Goal: Transaction & Acquisition: Purchase product/service

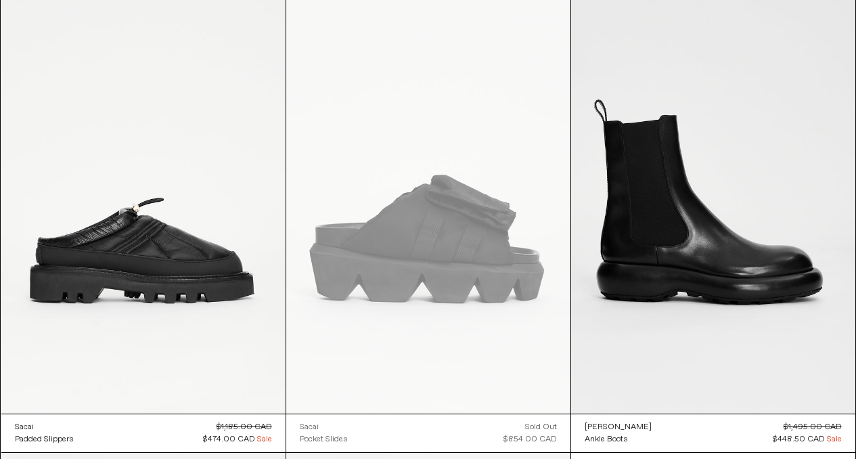
scroll to position [37413, 0]
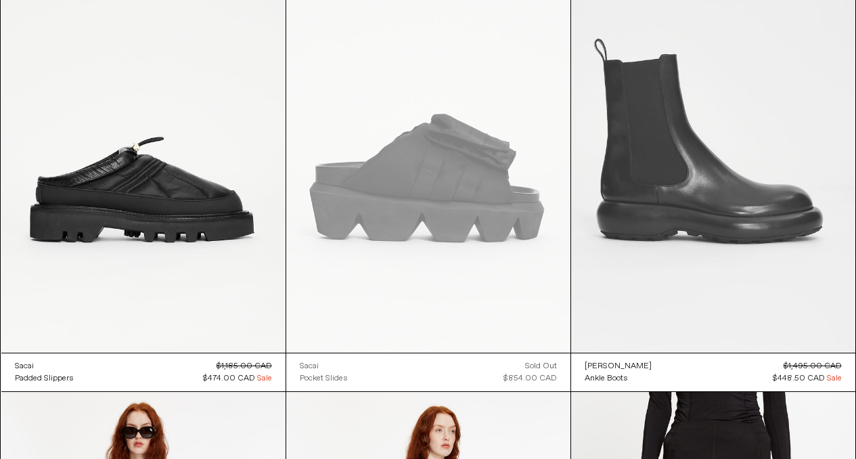
click at [786, 261] on at bounding box center [713, 139] width 284 height 426
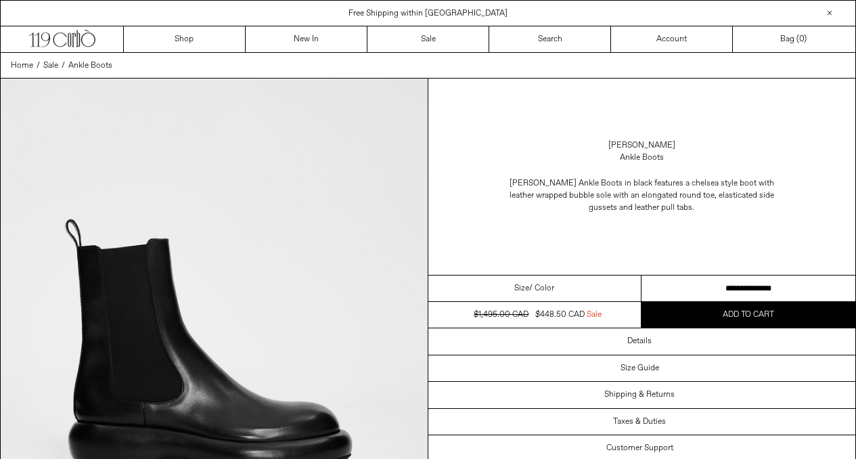
click at [755, 285] on select "**********" at bounding box center [749, 289] width 214 height 26
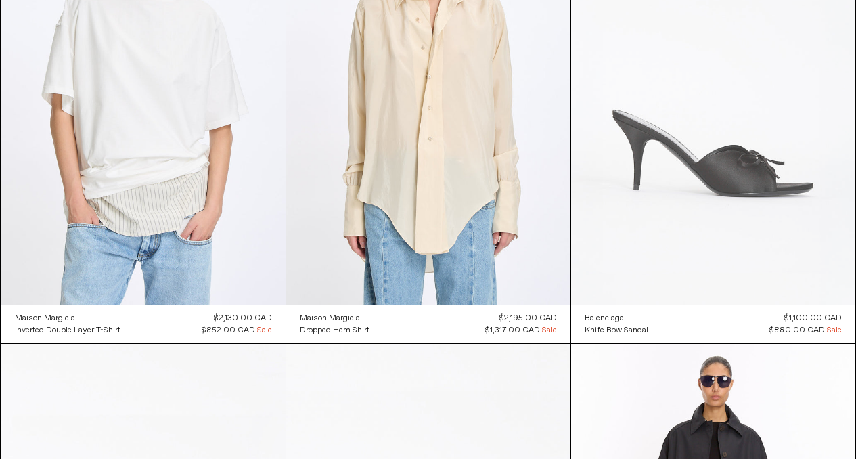
scroll to position [2519, 0]
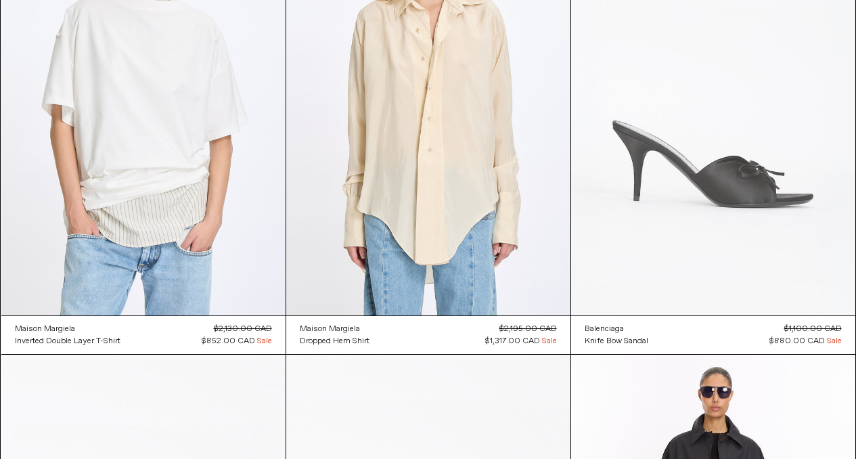
drag, startPoint x: 856, startPoint y: 170, endPoint x: 854, endPoint y: 291, distance: 121.2
click at [854, 291] on div "Balenciaga Knife Bow Sandal Regular price $880.00 CAD Sold out Regular price $1…" at bounding box center [713, 122] width 285 height 466
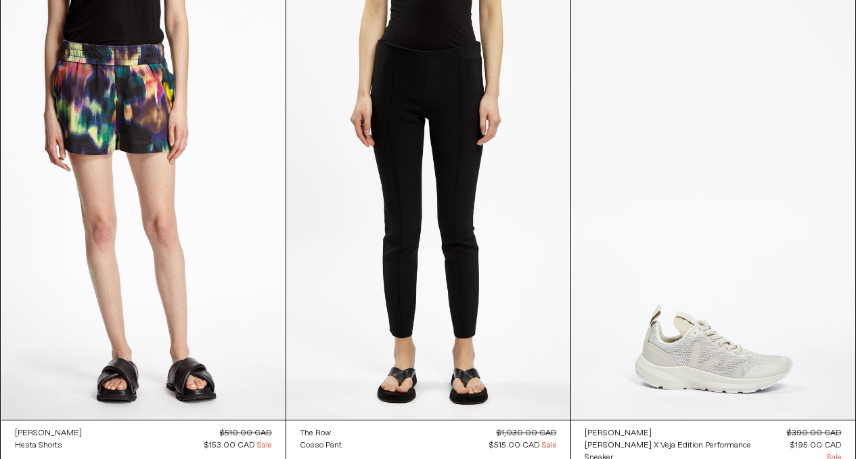
scroll to position [46660, 0]
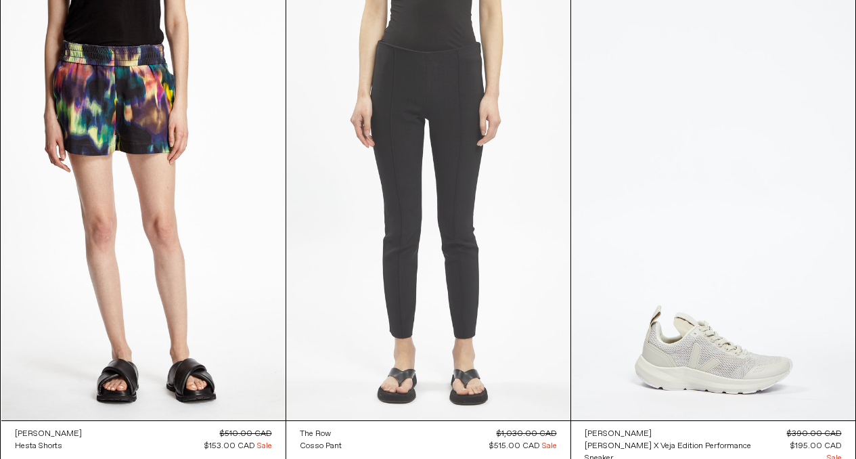
click at [500, 261] on at bounding box center [428, 207] width 284 height 426
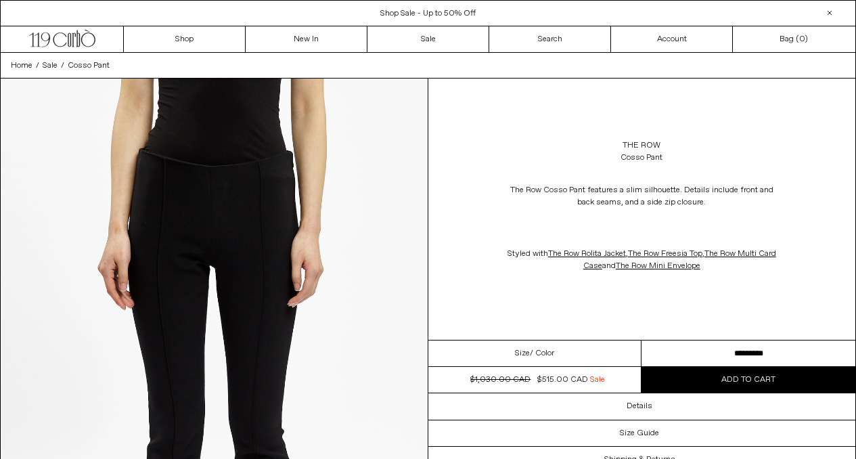
click at [674, 349] on select "**********" at bounding box center [749, 354] width 214 height 26
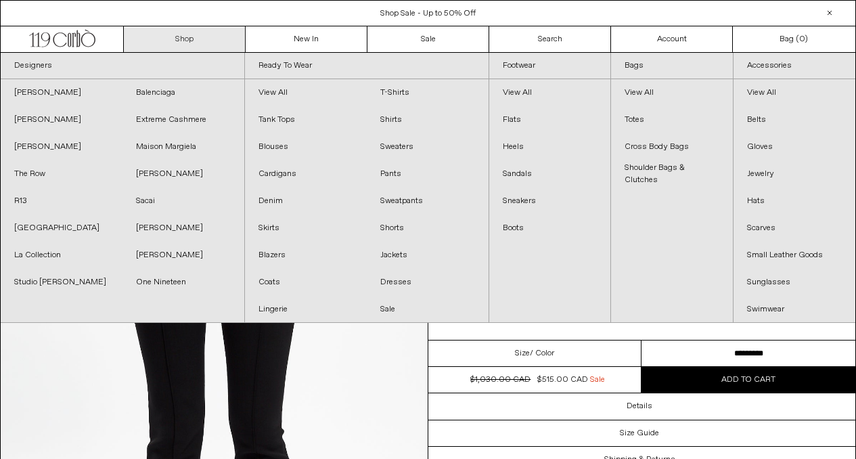
click at [233, 35] on link "Shop" at bounding box center [185, 39] width 122 height 26
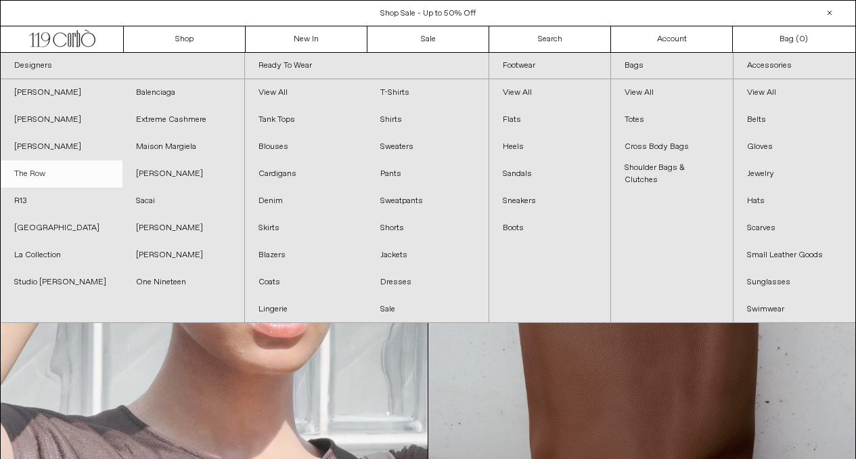
click at [70, 175] on link "The Row" at bounding box center [62, 173] width 122 height 27
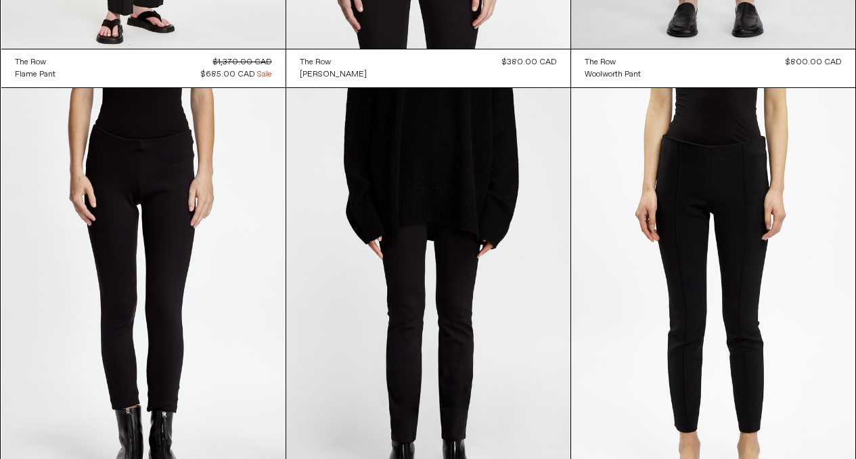
scroll to position [16441, 0]
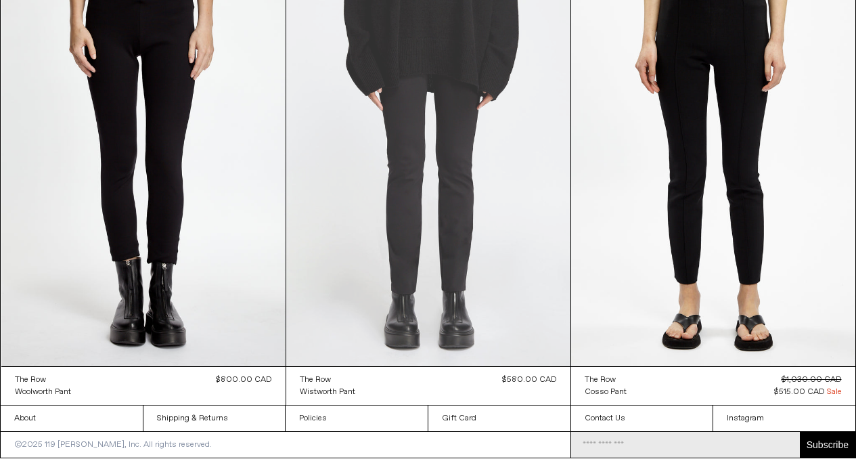
click at [491, 233] on at bounding box center [428, 153] width 284 height 426
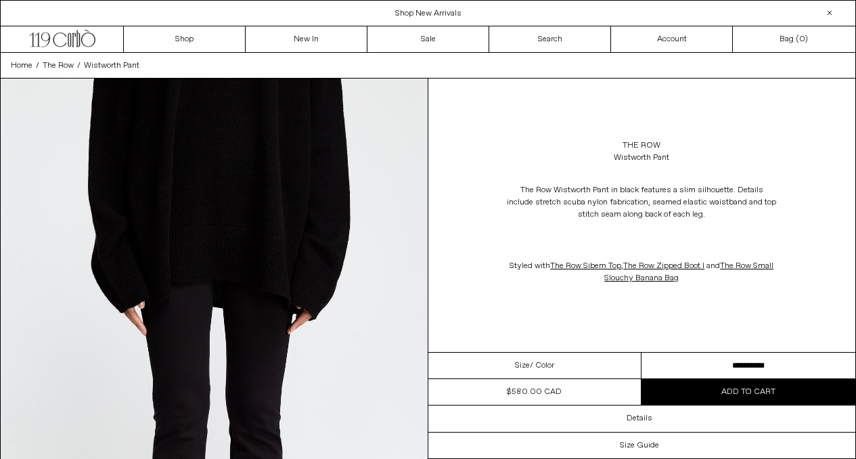
click at [690, 361] on select "**********" at bounding box center [749, 366] width 214 height 26
drag, startPoint x: 621, startPoint y: 140, endPoint x: 665, endPoint y: 160, distance: 49.1
click at [665, 160] on div "The Row Wistworth Pant" at bounding box center [643, 152] width 428 height 38
